Goal: Transaction & Acquisition: Purchase product/service

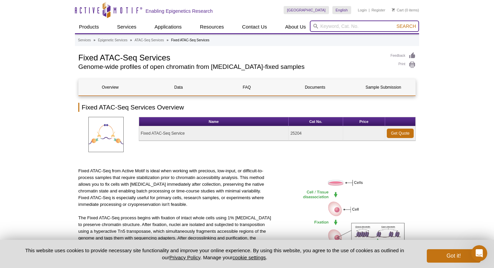
click at [345, 26] on input "search" at bounding box center [364, 25] width 109 height 11
type input "cut and tag"
click at [394, 23] on button "Search" at bounding box center [406, 26] width 24 height 6
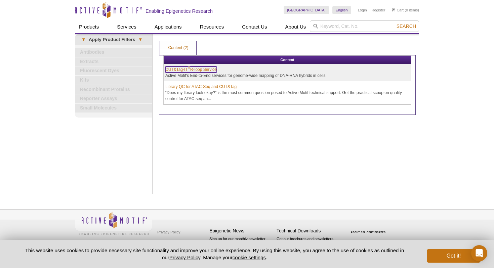
click at [195, 69] on link "CUT&Tag-IT ® R-loop Service" at bounding box center [190, 70] width 51 height 6
